Goal: Task Accomplishment & Management: Use online tool/utility

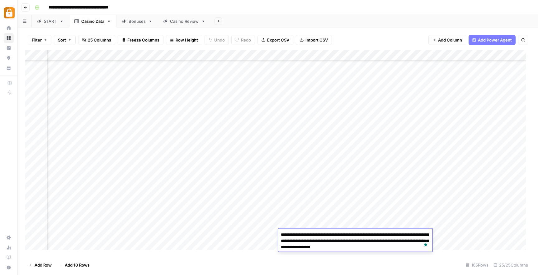
scroll to position [1569, 911]
click at [333, 254] on footer "Add Row Add 10 Rows 165 Rows 25/25 Columns" at bounding box center [278, 264] width 506 height 20
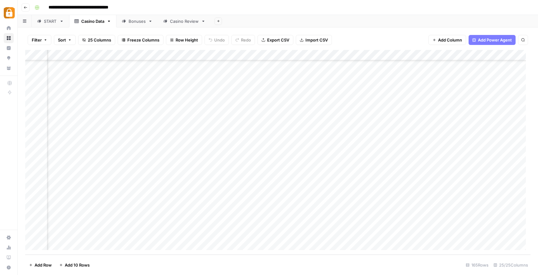
scroll to position [1569, 0]
click at [34, 192] on div "Add Column" at bounding box center [278, 152] width 506 height 204
click at [334, 13] on header "**********" at bounding box center [278, 7] width 521 height 15
click at [27, 190] on div "Add Column" at bounding box center [278, 152] width 506 height 204
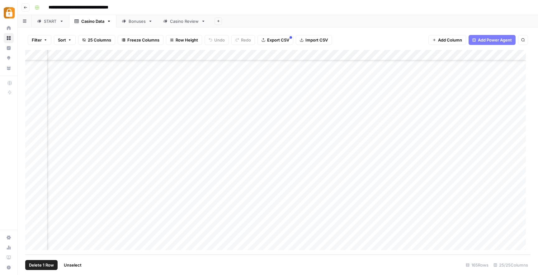
click at [34, 189] on div "Add Column" at bounding box center [278, 152] width 506 height 204
click at [318, 10] on div "**********" at bounding box center [282, 7] width 500 height 10
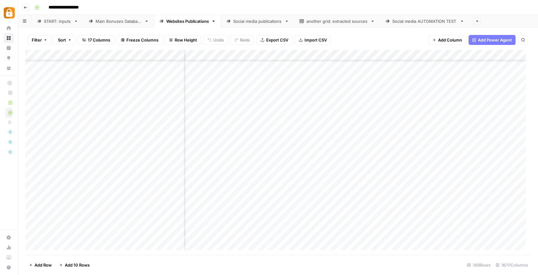
scroll to position [3730, 348]
click at [55, 23] on div "START: inputs" at bounding box center [57, 21] width 27 height 6
click at [121, 231] on div "Add Column" at bounding box center [278, 152] width 506 height 204
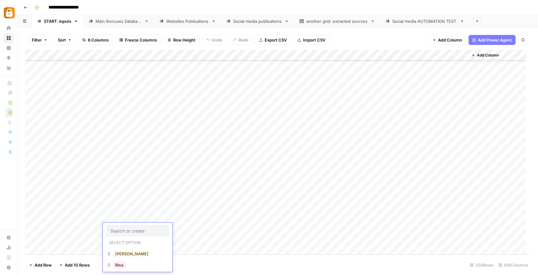
scroll to position [60, 0]
click at [121, 223] on button "[PERSON_NAME]" at bounding box center [132, 226] width 38 height 7
click at [165, 227] on div "Add Column" at bounding box center [278, 152] width 506 height 204
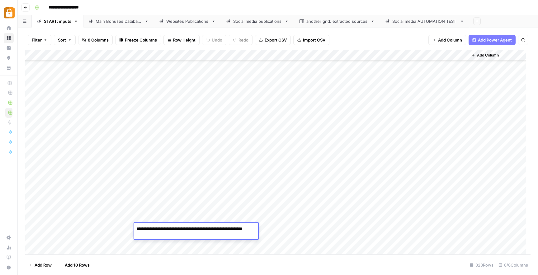
paste textarea "**********"
type textarea "**********"
click at [282, 231] on div "Add Column" at bounding box center [278, 152] width 506 height 204
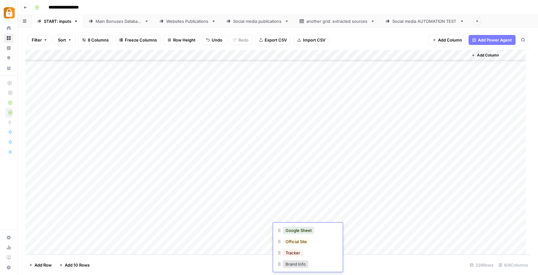
scroll to position [60, 0]
click at [298, 250] on div "WP" at bounding box center [308, 249] width 62 height 11
click at [290, 249] on button "WP" at bounding box center [289, 248] width 12 height 7
click at [422, 228] on div "Add Column" at bounding box center [278, 152] width 506 height 204
click at [127, 241] on div "Add Column" at bounding box center [278, 152] width 506 height 204
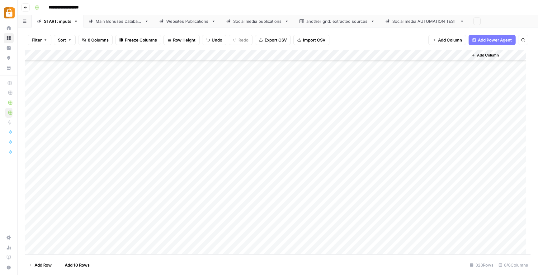
click at [127, 241] on div "Add Column" at bounding box center [278, 152] width 506 height 204
click at [125, 248] on button "[PERSON_NAME]" at bounding box center [132, 247] width 38 height 7
click at [192, 238] on div "Add Column" at bounding box center [278, 152] width 506 height 204
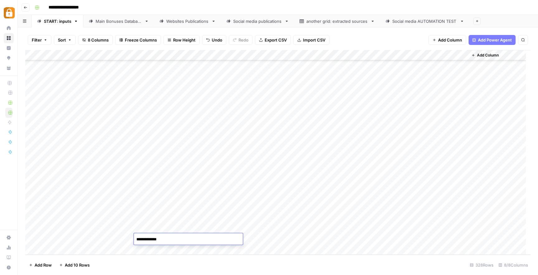
type textarea "**********"
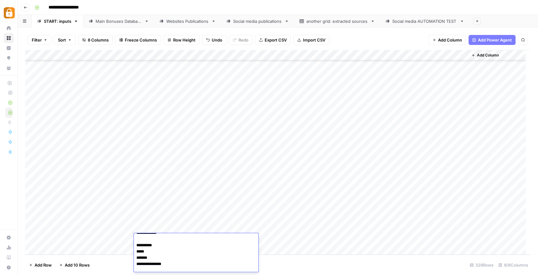
scroll to position [0, 0]
click at [282, 238] on div "Add Column" at bounding box center [278, 152] width 506 height 204
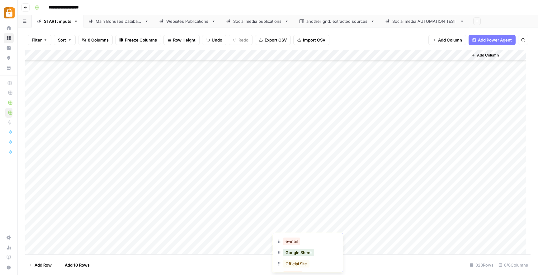
scroll to position [10, 0]
click at [300, 263] on button "Official Site" at bounding box center [296, 262] width 26 height 7
click at [431, 238] on div "Add Column" at bounding box center [278, 152] width 506 height 204
click at [108, 21] on div "Main Bonuses Database" at bounding box center [119, 21] width 46 height 6
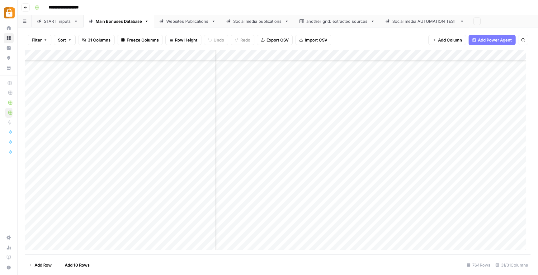
scroll to position [7915, 0]
click at [253, 232] on div "Add Column" at bounding box center [278, 152] width 506 height 204
drag, startPoint x: 254, startPoint y: 233, endPoint x: 245, endPoint y: 233, distance: 9.7
click at [245, 233] on textarea "**********" at bounding box center [265, 234] width 100 height 9
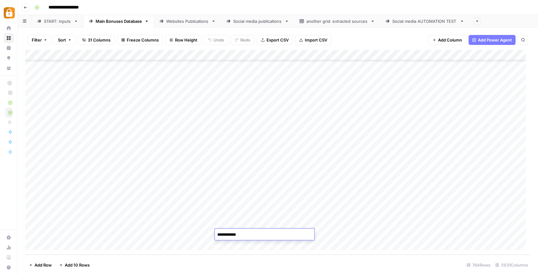
type textarea "**********"
click at [374, 232] on div "Add Column" at bounding box center [278, 152] width 506 height 204
click at [382, 225] on div "Add Column" at bounding box center [278, 152] width 506 height 204
drag, startPoint x: 403, startPoint y: 227, endPoint x: 403, endPoint y: 233, distance: 5.6
click at [403, 233] on div "Add Column" at bounding box center [278, 152] width 506 height 204
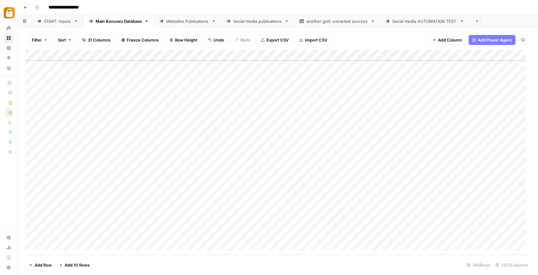
click at [477, 232] on div "Add Column" at bounding box center [278, 152] width 506 height 204
click at [58, 20] on div "START: inputs" at bounding box center [57, 21] width 27 height 6
click at [122, 21] on div "Main Bonuses Database" at bounding box center [119, 21] width 46 height 6
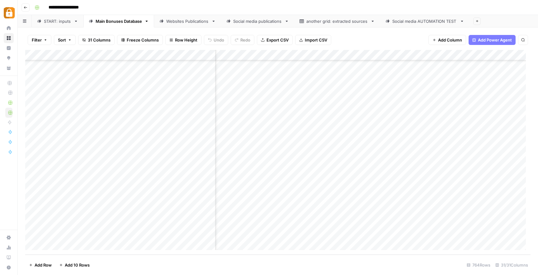
click at [388, 235] on div "Add Column" at bounding box center [278, 152] width 506 height 204
click at [386, 233] on div "Add Column" at bounding box center [278, 152] width 506 height 204
click at [386, 233] on textarea "**********" at bounding box center [361, 234] width 145 height 9
type textarea "**********"
click at [480, 234] on div "Add Column" at bounding box center [278, 152] width 506 height 204
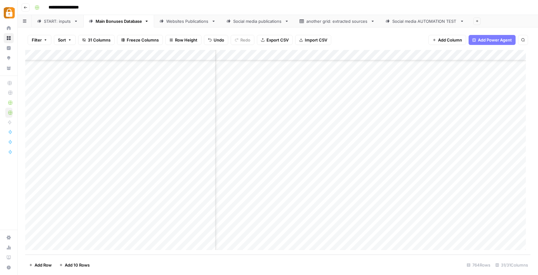
click at [480, 234] on div "Add Column" at bounding box center [278, 152] width 506 height 204
type textarea "***"
click at [349, 233] on div "Add Column" at bounding box center [278, 152] width 506 height 204
click at [187, 24] on div "Websites Publications" at bounding box center [187, 21] width 43 height 6
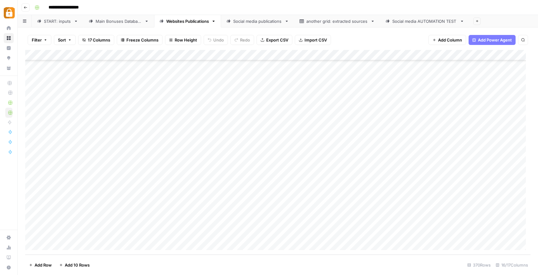
click at [302, 236] on div "Add Column" at bounding box center [278, 152] width 506 height 204
click at [421, 234] on div "Add Column" at bounding box center [278, 152] width 506 height 204
click at [67, 21] on div "START: inputs" at bounding box center [57, 21] width 27 height 6
click at [102, 24] on link "Main Bonuses Database" at bounding box center [119, 21] width 71 height 12
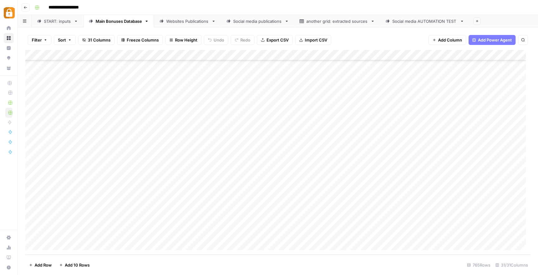
scroll to position [7925, 0]
click at [382, 225] on div "Add Column" at bounding box center [278, 152] width 506 height 204
click at [403, 230] on div "Add Column" at bounding box center [278, 152] width 506 height 204
click at [468, 234] on div "Add Column" at bounding box center [278, 152] width 506 height 204
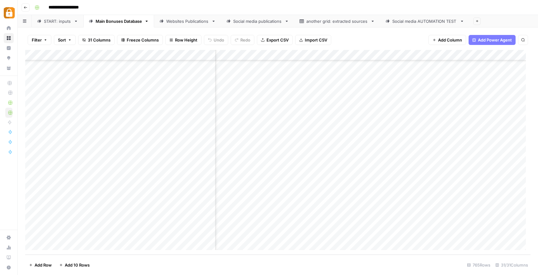
click at [174, 22] on div "Websites Publications" at bounding box center [187, 21] width 43 height 6
click at [307, 227] on div "Add Column" at bounding box center [278, 152] width 506 height 204
click at [317, 233] on div "Add Column" at bounding box center [278, 152] width 506 height 204
click at [427, 233] on div "Add Column" at bounding box center [278, 152] width 506 height 204
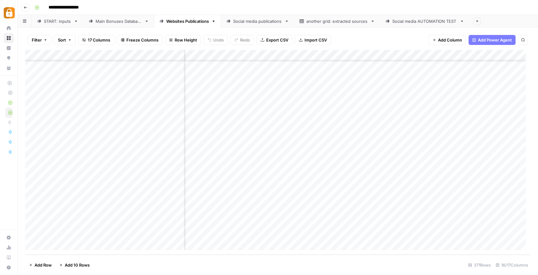
scroll to position [3751, 370]
click at [349, 223] on div "Add Column" at bounding box center [278, 152] width 506 height 204
click at [350, 235] on div "Add Column" at bounding box center [278, 152] width 506 height 204
